Goal: Transaction & Acquisition: Purchase product/service

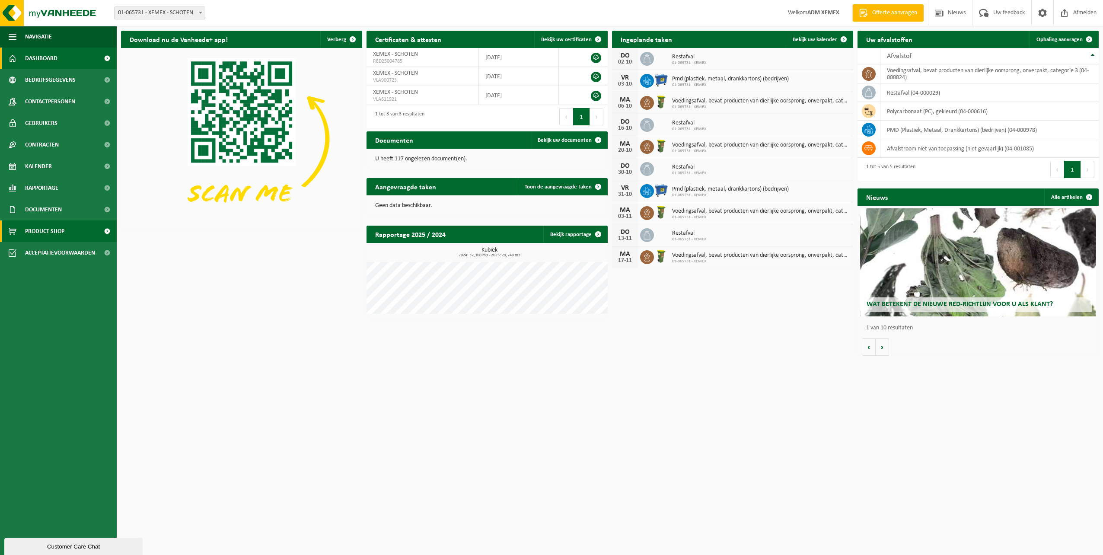
click at [50, 234] on span "Product Shop" at bounding box center [44, 231] width 39 height 22
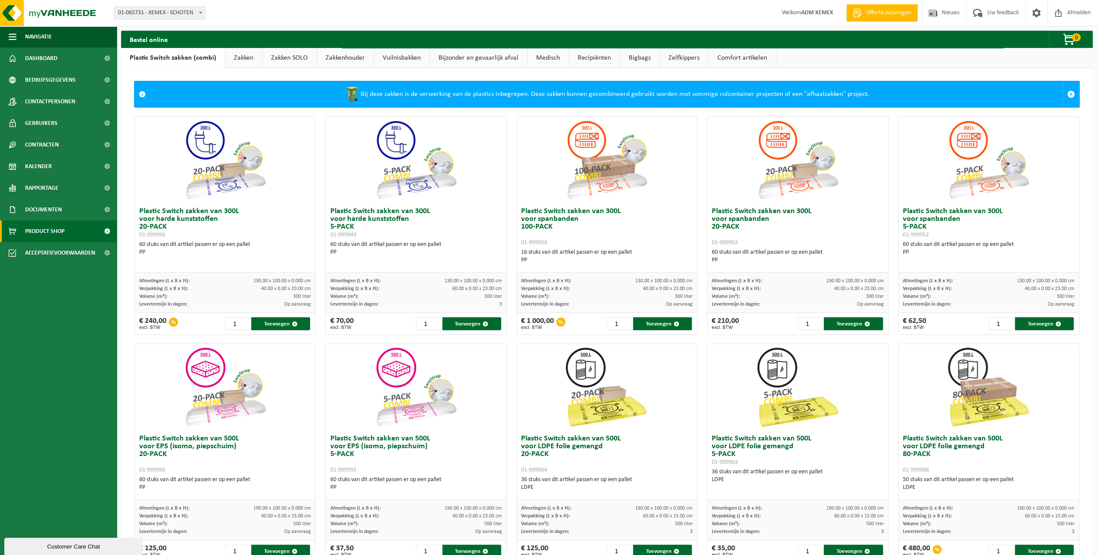
click at [232, 60] on link "Zakken" at bounding box center [243, 58] width 37 height 20
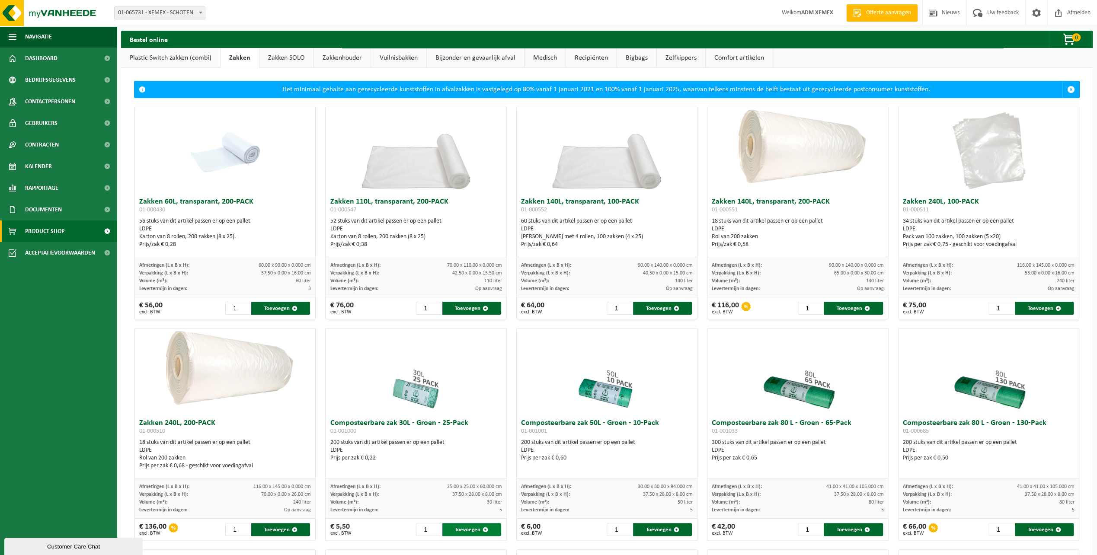
click at [477, 528] on button "Toevoegen" at bounding box center [471, 529] width 59 height 13
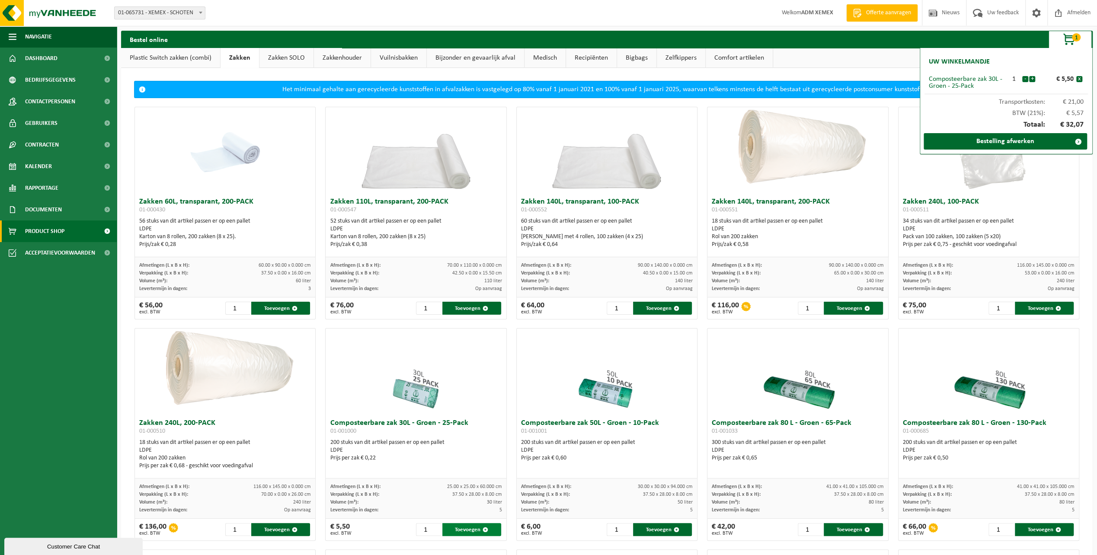
click at [477, 528] on button "Toevoegen" at bounding box center [471, 529] width 59 height 13
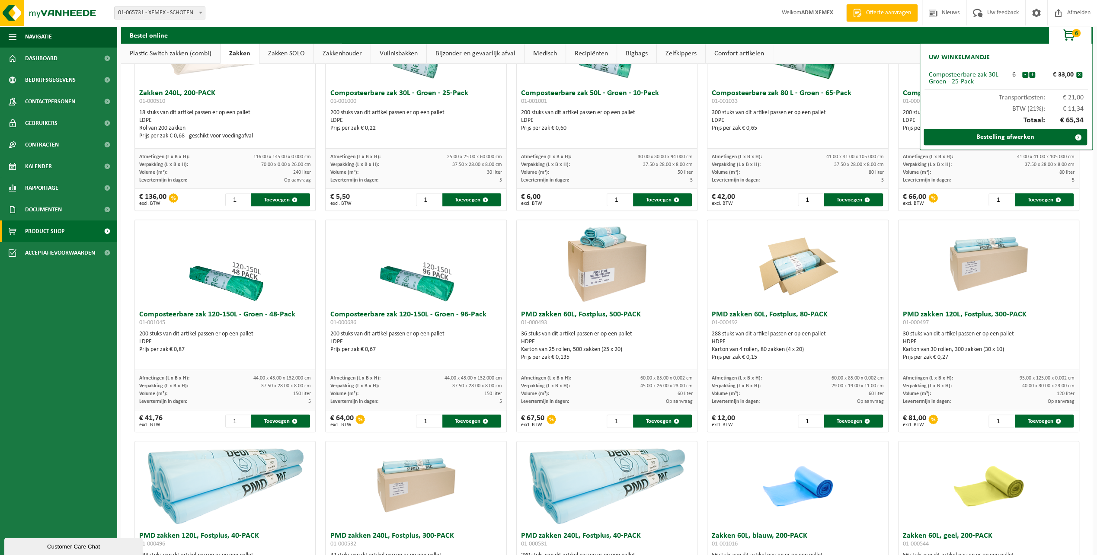
scroll to position [330, 0]
click at [658, 415] on button "Toevoegen" at bounding box center [662, 420] width 59 height 13
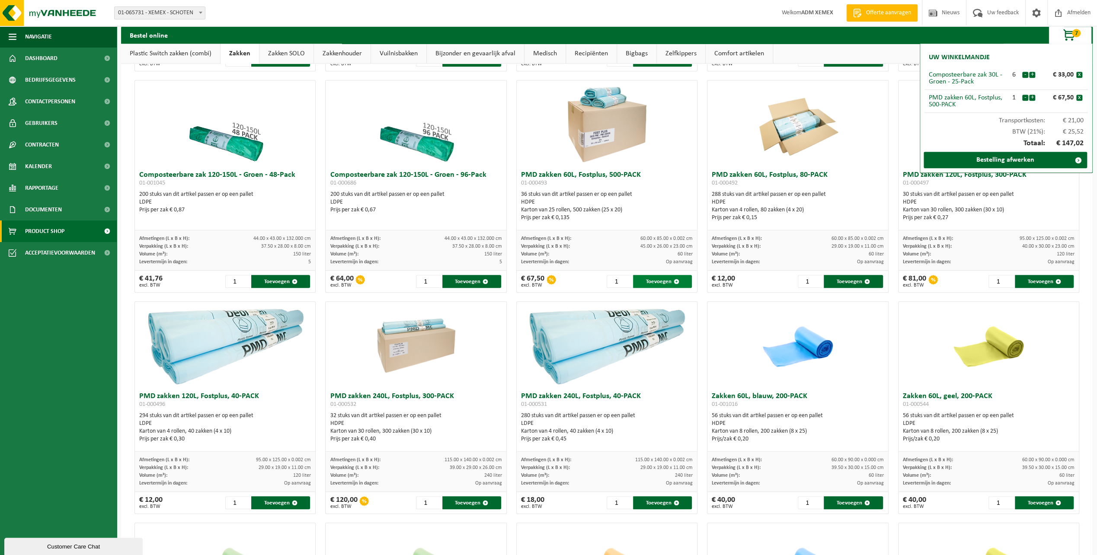
scroll to position [288, 0]
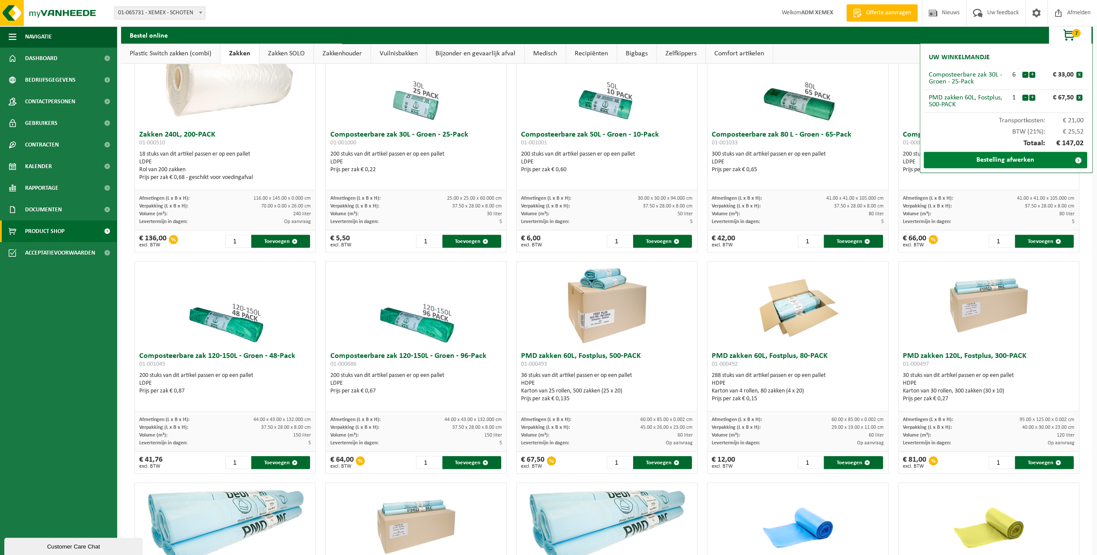
click at [988, 163] on link "Bestelling afwerken" at bounding box center [1004, 160] width 163 height 16
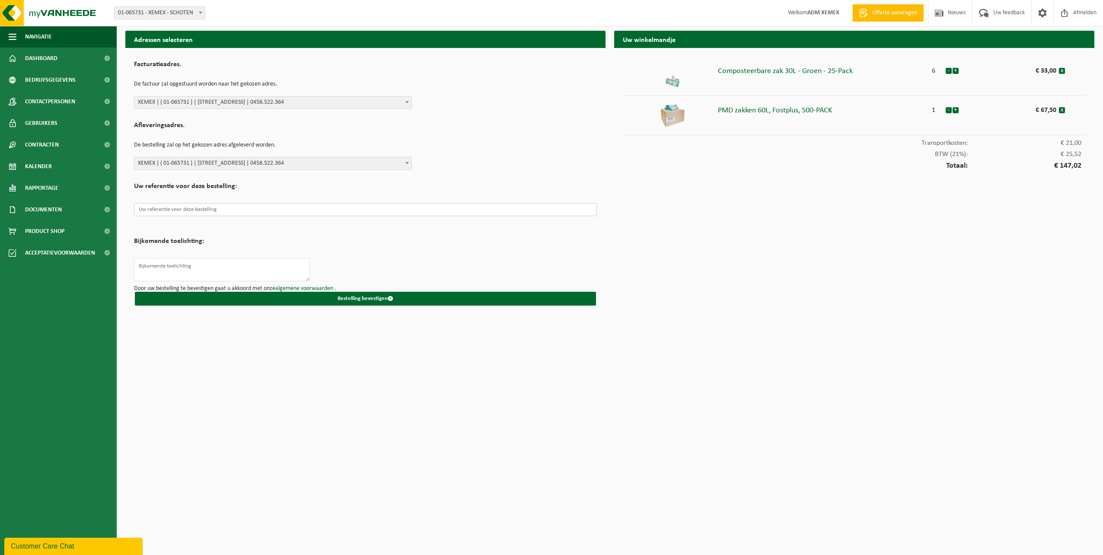
click at [176, 210] on input "text" at bounding box center [365, 209] width 463 height 13
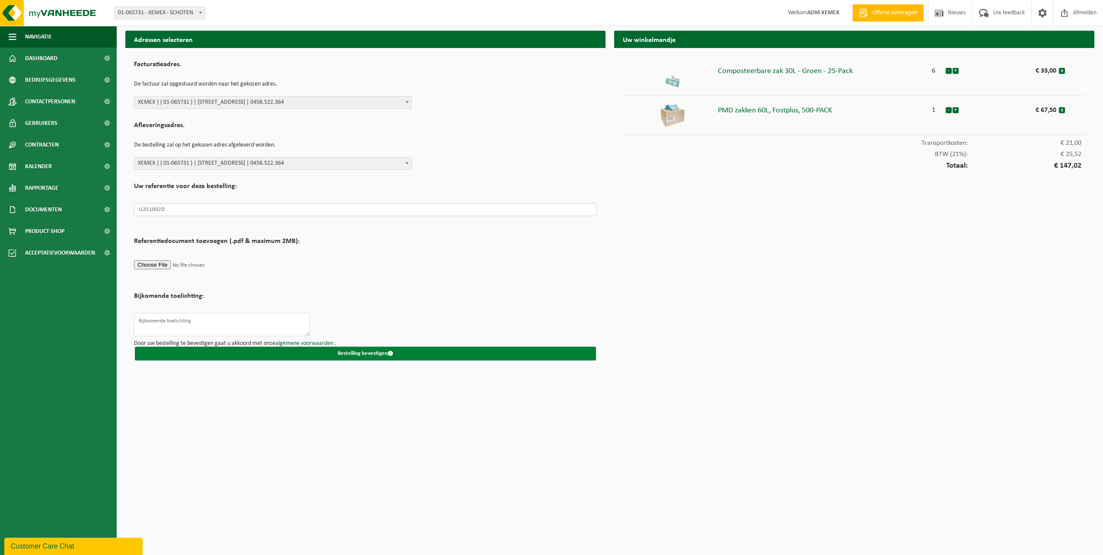
type input "LL251002D"
click at [360, 354] on button "Bestelling bevestigen" at bounding box center [365, 354] width 461 height 14
